Goal: Check status

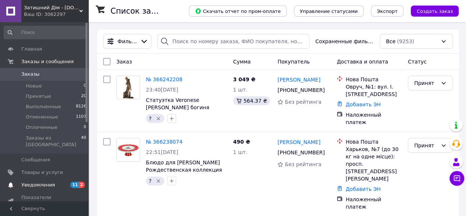
drag, startPoint x: 34, startPoint y: 177, endPoint x: 39, endPoint y: 84, distance: 92.6
click at [34, 181] on span "Уведомления" at bounding box center [38, 184] width 34 height 7
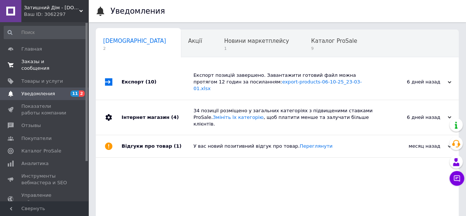
scroll to position [0, 2]
click at [36, 65] on span "Заказы и сообщения" at bounding box center [44, 64] width 47 height 13
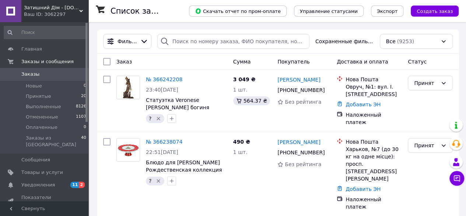
drag, startPoint x: 98, startPoint y: 210, endPoint x: 100, endPoint y: 207, distance: 4.1
click at [54, 181] on span "Уведомления" at bounding box center [44, 184] width 47 height 7
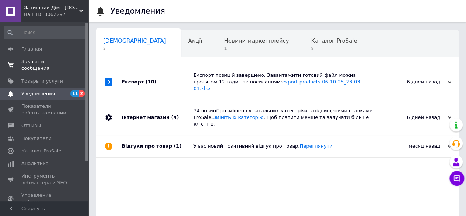
scroll to position [0, 2]
click at [26, 61] on span "Заказы и сообщения" at bounding box center [44, 64] width 47 height 13
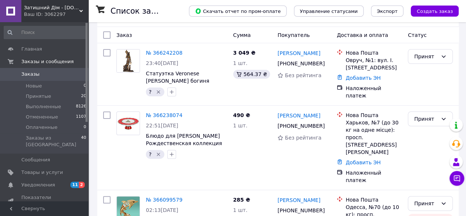
scroll to position [74, 0]
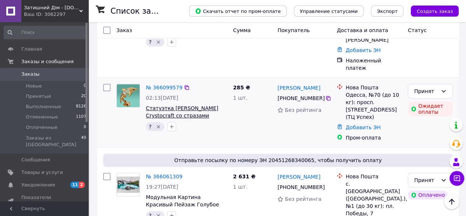
scroll to position [184, 0]
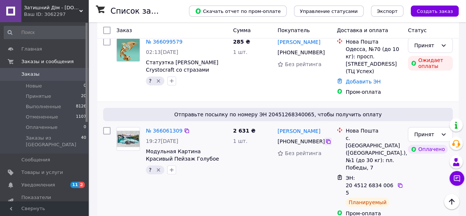
click at [325, 138] on icon at bounding box center [328, 141] width 6 height 6
click at [151, 128] on link "№ 366061309" at bounding box center [164, 131] width 36 height 6
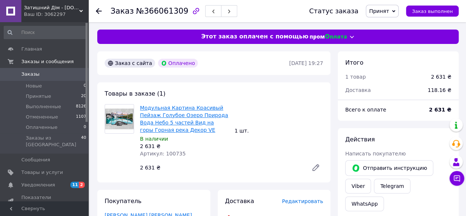
click at [163, 121] on link "Модульная Картина Красивый Пейзаж Голубое Озеро Природа Вода Небо 5 частей Вид …" at bounding box center [184, 119] width 88 height 28
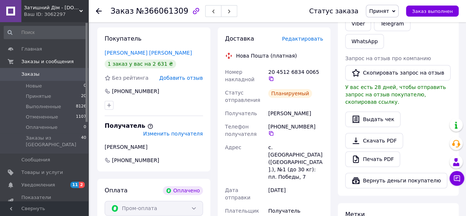
scroll to position [147, 0]
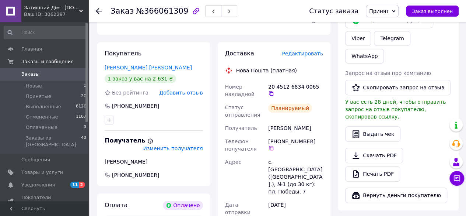
click at [91, 210] on div "Заказ №366061309 Статус заказа Принят Выполнен Отменен Оплаченный Заказ выполне…" at bounding box center [278, 161] width 376 height 573
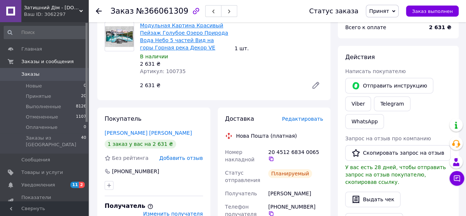
scroll to position [37, 0]
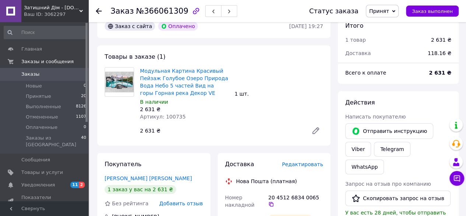
drag, startPoint x: 302, startPoint y: 211, endPoint x: 276, endPoint y: 189, distance: 34.0
click at [302, 211] on div "20 4512 6834 0065" at bounding box center [296, 201] width 58 height 21
click at [101, 11] on use at bounding box center [99, 11] width 6 height 6
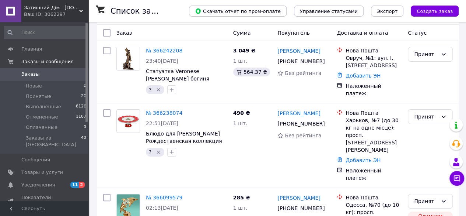
scroll to position [74, 0]
